Goal: Register for event/course

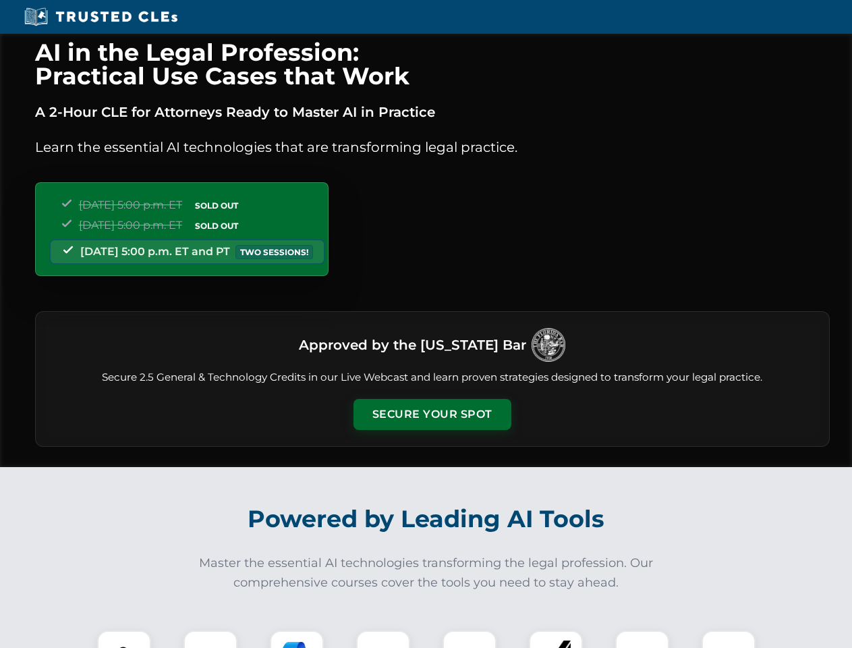
click at [432, 414] on button "Secure Your Spot" at bounding box center [433, 414] width 158 height 31
click at [124, 639] on img at bounding box center [124, 657] width 39 height 39
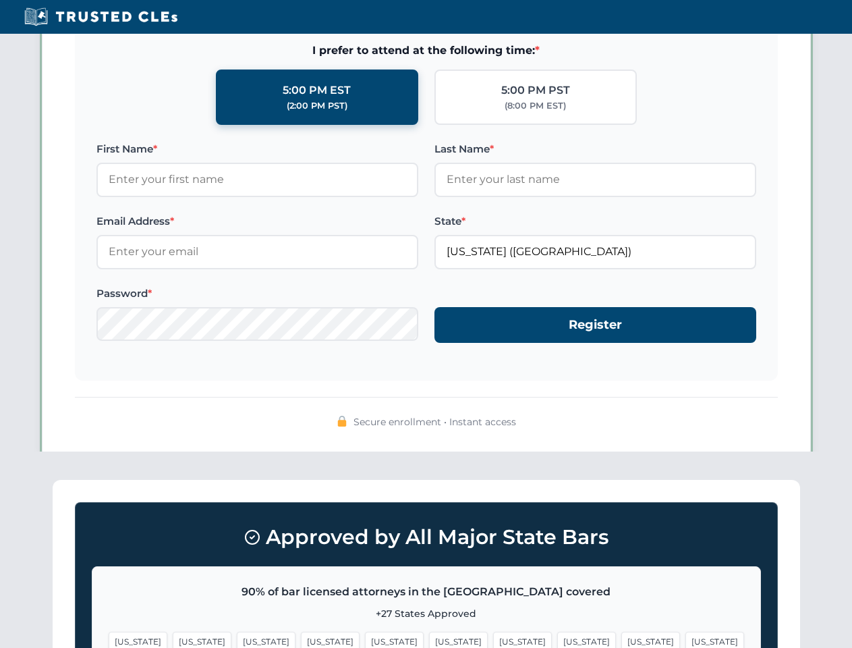
click at [493, 639] on span "[US_STATE]" at bounding box center [522, 642] width 59 height 20
click at [621, 639] on span "[US_STATE]" at bounding box center [650, 642] width 59 height 20
